Goal: Task Accomplishment & Management: Complete application form

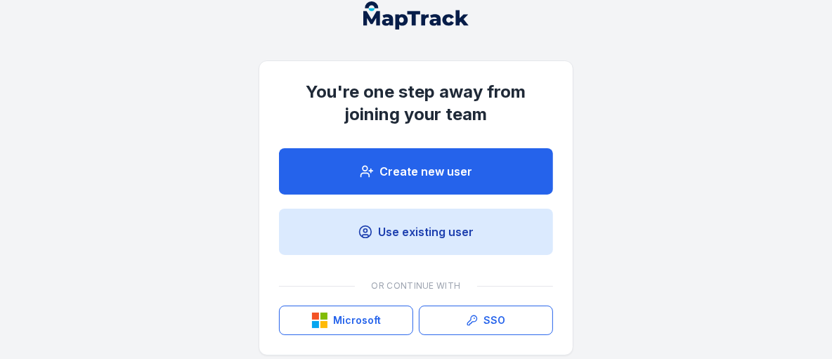
scroll to position [39, 0]
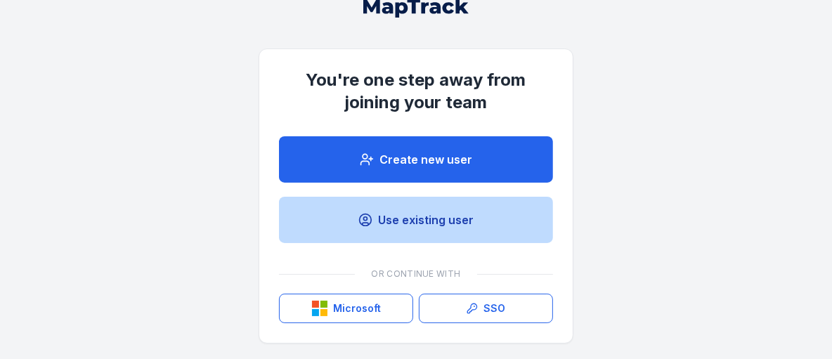
click at [404, 217] on link "Use existing user" at bounding box center [416, 220] width 274 height 46
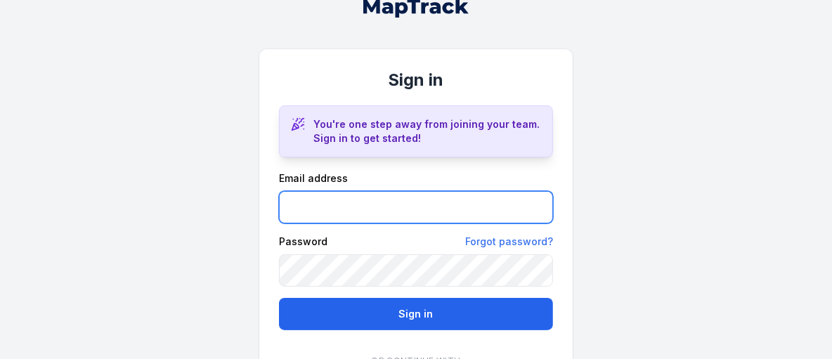
click at [404, 217] on input "email" at bounding box center [416, 207] width 274 height 32
type input "**********"
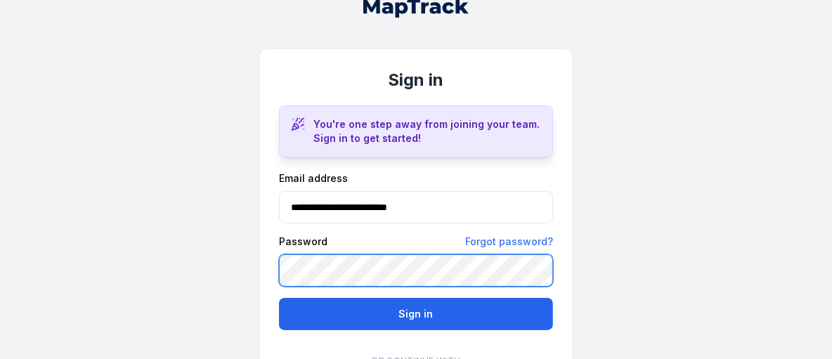
click at [279, 298] on button "Sign in" at bounding box center [416, 314] width 274 height 32
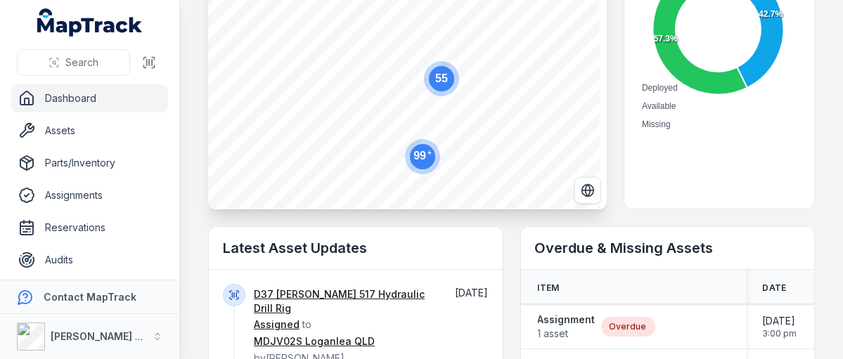
scroll to position [351, 0]
